Goal: Transaction & Acquisition: Purchase product/service

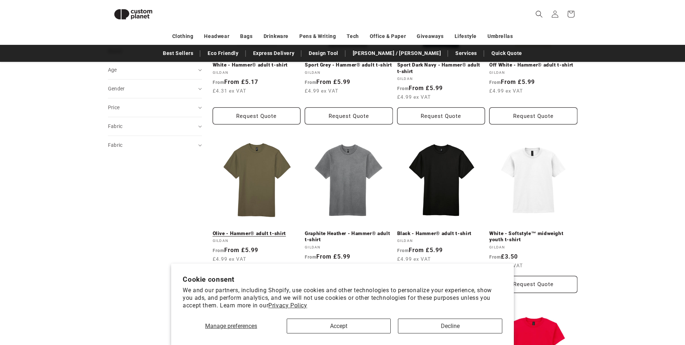
scroll to position [99, 0]
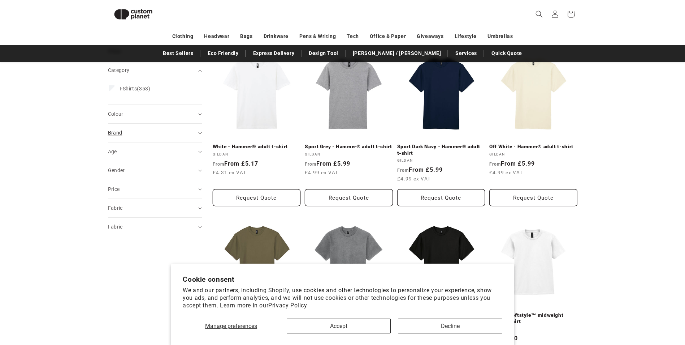
click at [197, 134] on summary "Brand (0)" at bounding box center [155, 133] width 94 height 18
click at [197, 134] on summary "Colour (0)" at bounding box center [155, 132] width 94 height 18
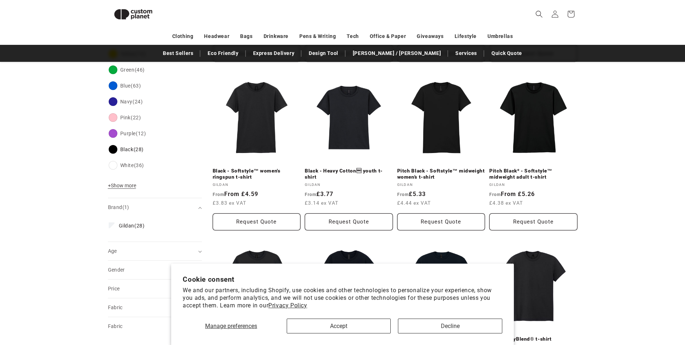
scroll to position [243, 0]
click at [169, 249] on div "Age (0)" at bounding box center [152, 251] width 88 height 8
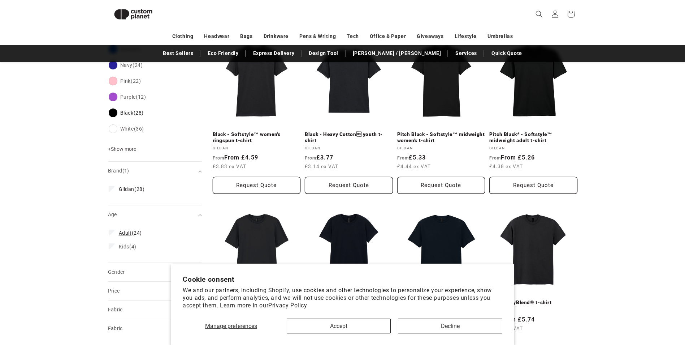
click at [115, 233] on label "Adult (24) Adult (24 products)" at bounding box center [153, 233] width 88 height 14
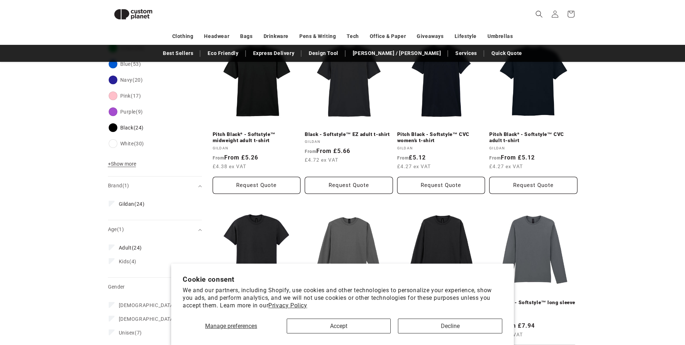
scroll to position [294, 0]
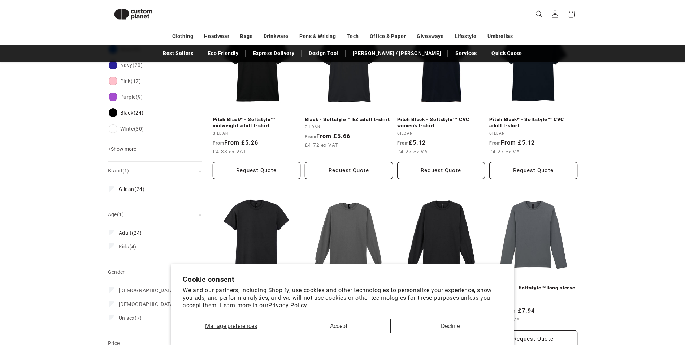
drag, startPoint x: 120, startPoint y: 303, endPoint x: 238, endPoint y: 321, distance: 119.0
click at [120, 304] on span "[DEMOGRAPHIC_DATA]" at bounding box center [147, 304] width 57 height 6
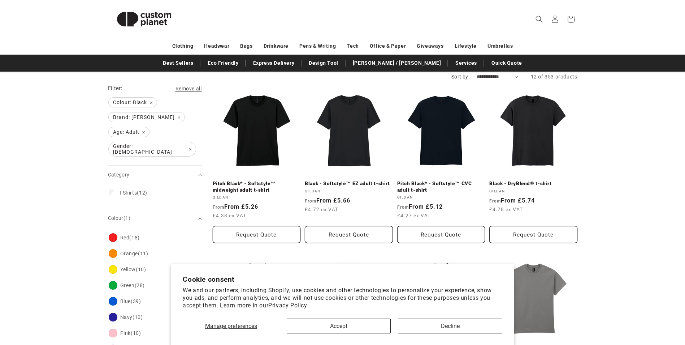
scroll to position [72, 0]
drag, startPoint x: 264, startPoint y: 115, endPoint x: 309, endPoint y: 136, distance: 49.4
click at [264, 180] on link "Pitch Black* - Softstyle™ midweight adult t-shirt" at bounding box center [257, 186] width 88 height 13
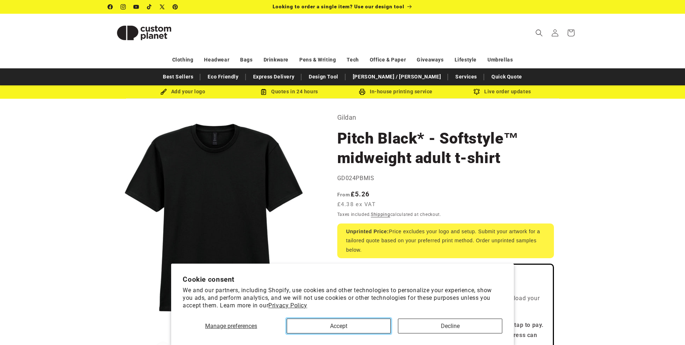
drag, startPoint x: 334, startPoint y: 324, endPoint x: 341, endPoint y: 319, distance: 8.1
click at [334, 324] on button "Accept" at bounding box center [339, 325] width 104 height 15
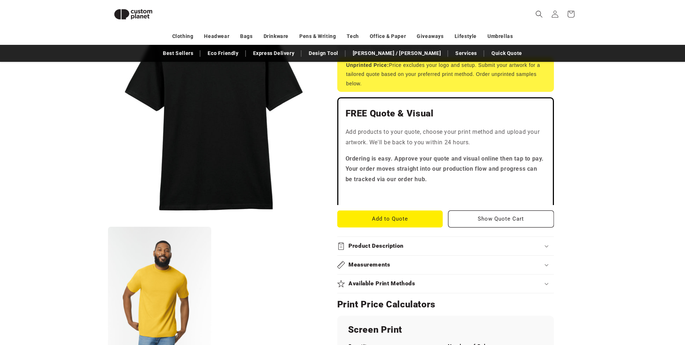
scroll to position [171, 0]
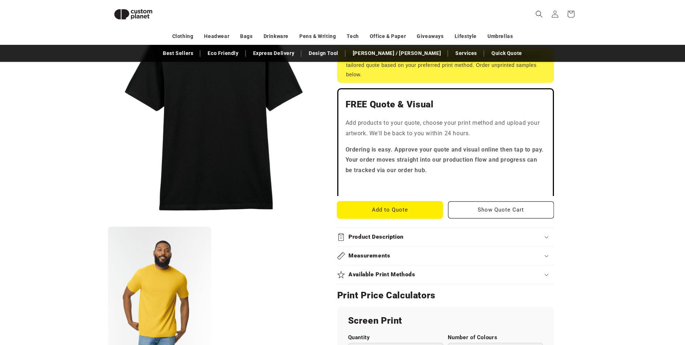
click at [394, 211] on button "Add to Quote" at bounding box center [390, 209] width 106 height 17
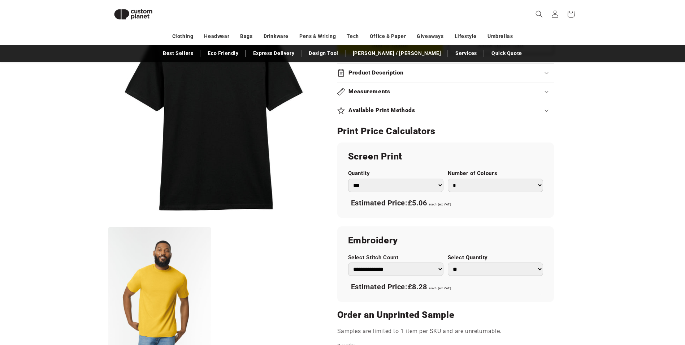
scroll to position [351, 0]
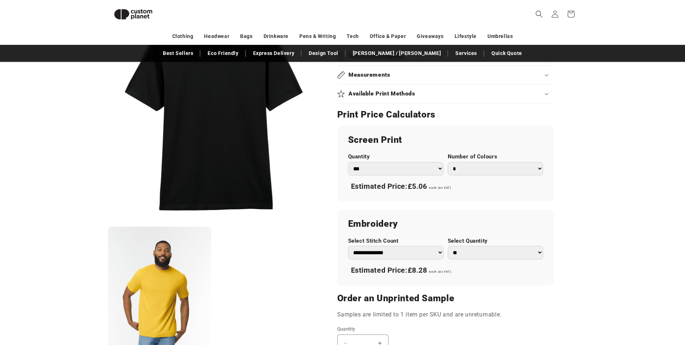
click at [537, 168] on select "* * * * * * *" at bounding box center [495, 168] width 95 height 13
click at [623, 199] on product-info "Skip to product information Open media 1 in modal Open media 2 in modal NaN / o…" at bounding box center [342, 105] width 685 height 736
